Goal: Information Seeking & Learning: Learn about a topic

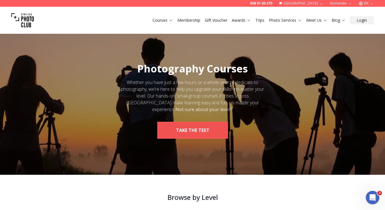
click at [187, 128] on button "take the test" at bounding box center [192, 130] width 71 height 17
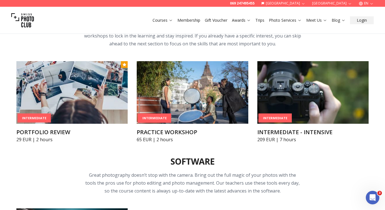
scroll to position [558, 0]
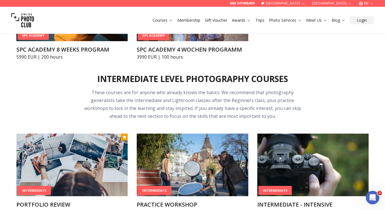
click at [369, 3] on button "EN" at bounding box center [365, 3] width 19 height 7
click at [367, 11] on link "de" at bounding box center [366, 12] width 12 height 7
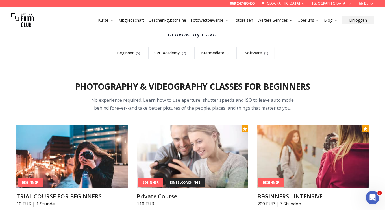
scroll to position [161, 0]
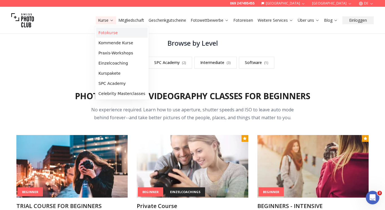
click at [105, 31] on link "Fotokurse" at bounding box center [121, 33] width 51 height 10
